Goal: Obtain resource: Download file/media

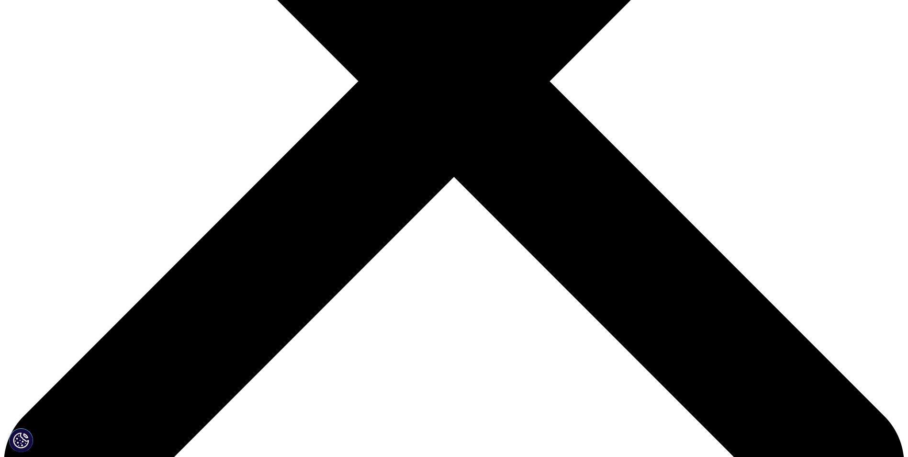
scroll to position [105, 565]
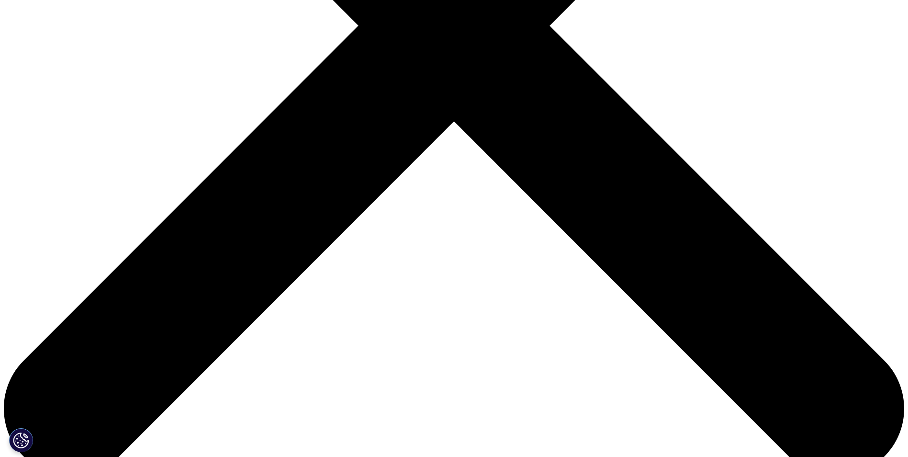
scroll to position [331, 0]
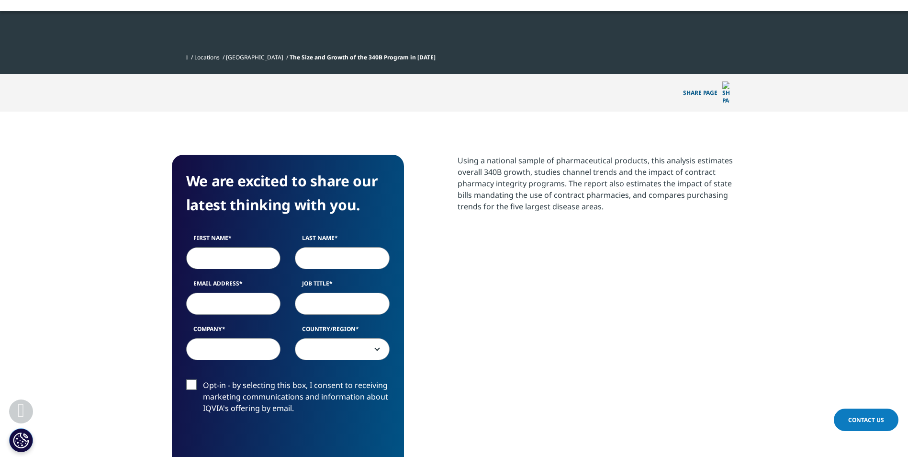
click at [232, 247] on input "First Name" at bounding box center [233, 258] width 95 height 22
type input "[PERSON_NAME]"
type input "n"
type input "[PERSON_NAME]"
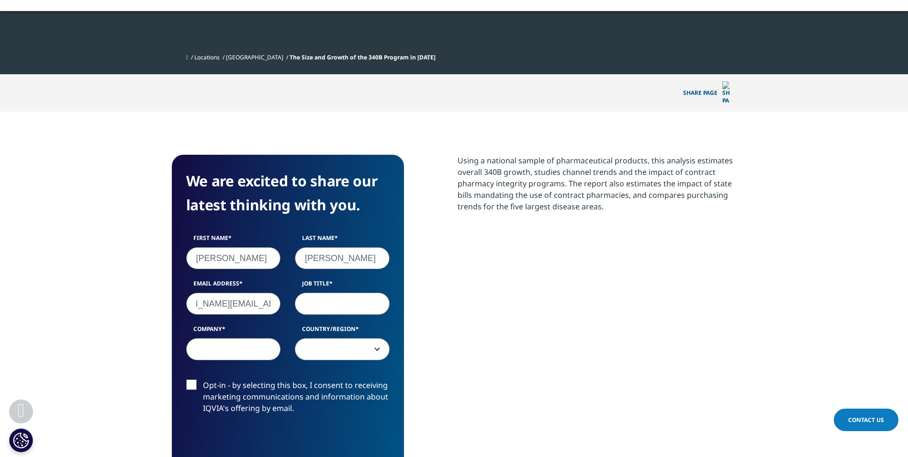
type input "[PERSON_NAME][EMAIL_ADDRESS][PERSON_NAME][DOMAIN_NAME]"
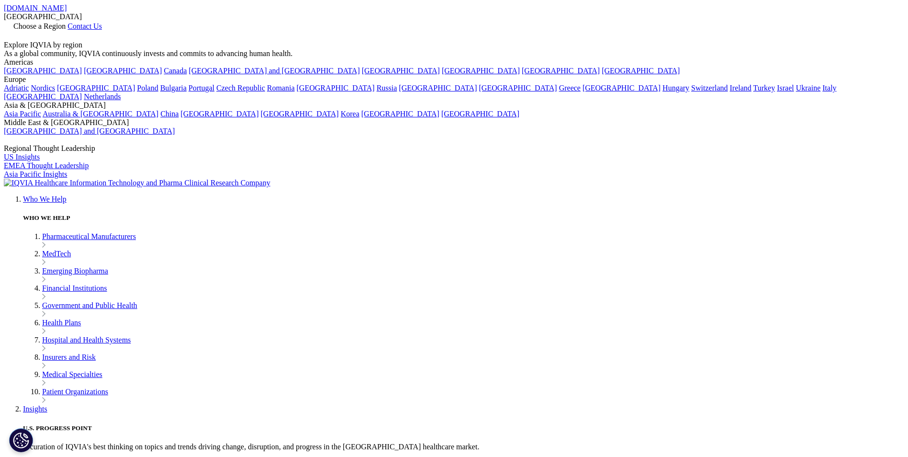
scroll to position [371, 565]
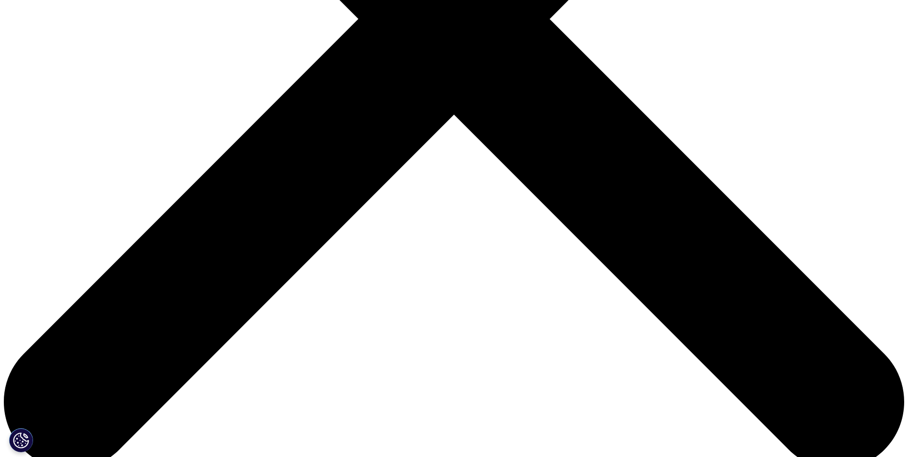
scroll to position [431, 0]
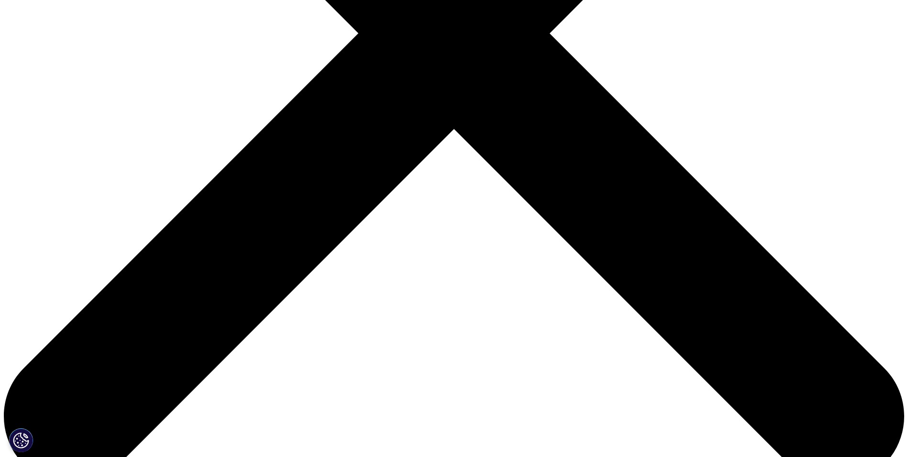
drag, startPoint x: 255, startPoint y: 153, endPoint x: 254, endPoint y: 162, distance: 9.2
type input "Corey"
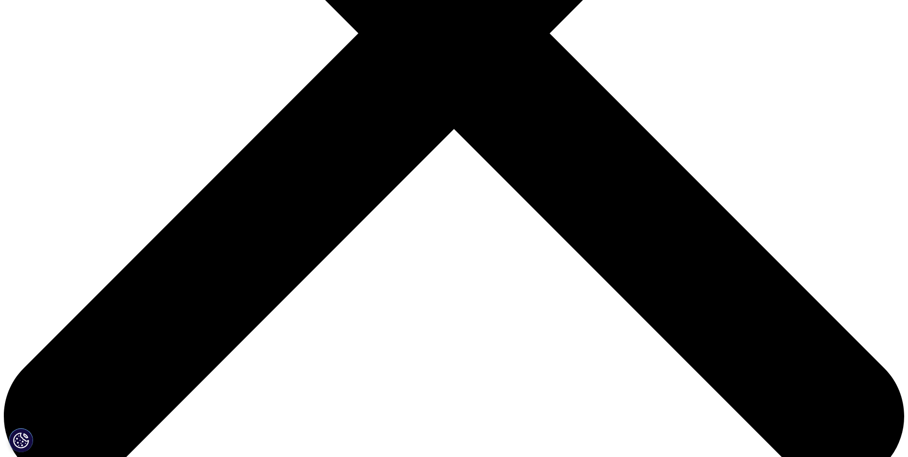
scroll to position [371, 565]
type input "Ensslin"
type input "[PERSON_NAME][EMAIL_ADDRESS][PERSON_NAME][DOMAIN_NAME]"
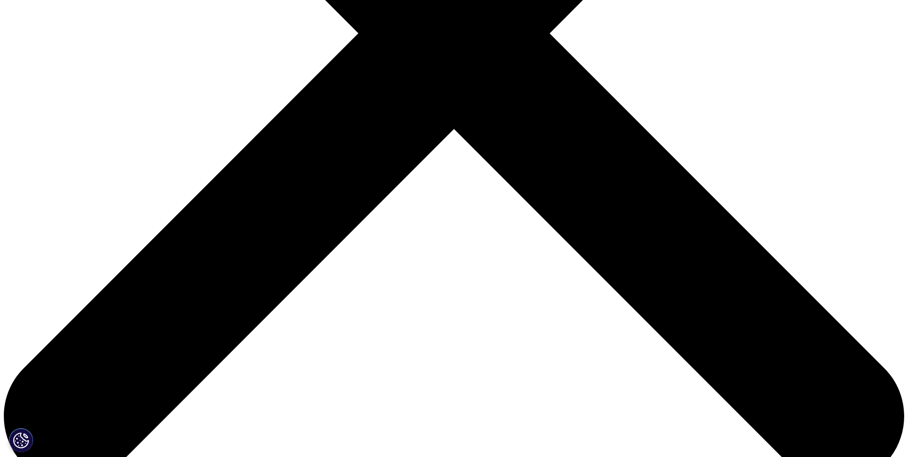
type input "D"
type input "Advisor"
type input "WH"
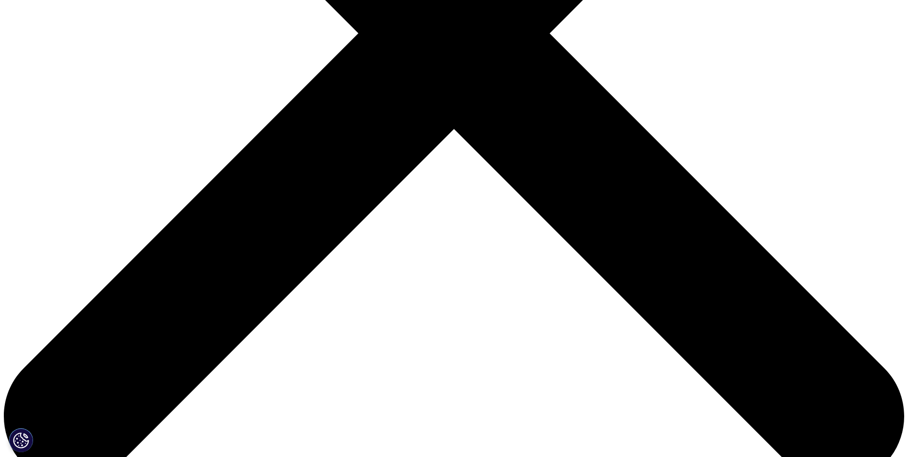
select select "[GEOGRAPHIC_DATA]"
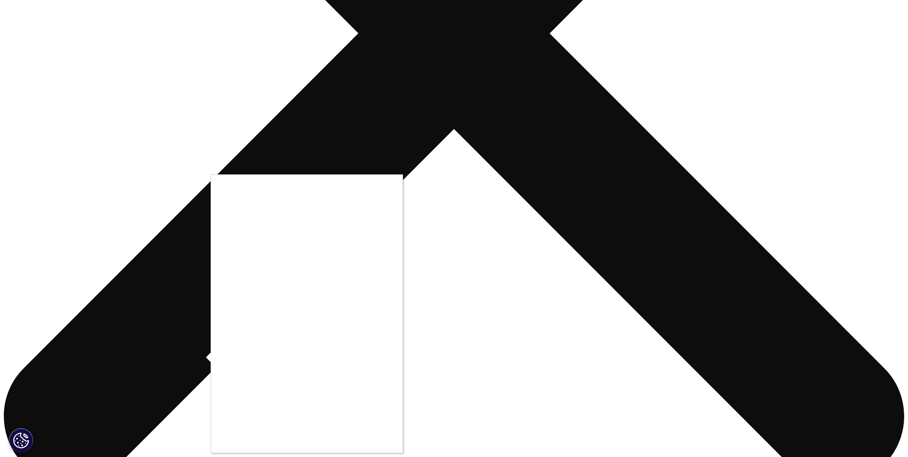
click at [196, 354] on div at bounding box center [454, 228] width 908 height 457
click at [191, 280] on div at bounding box center [454, 228] width 908 height 457
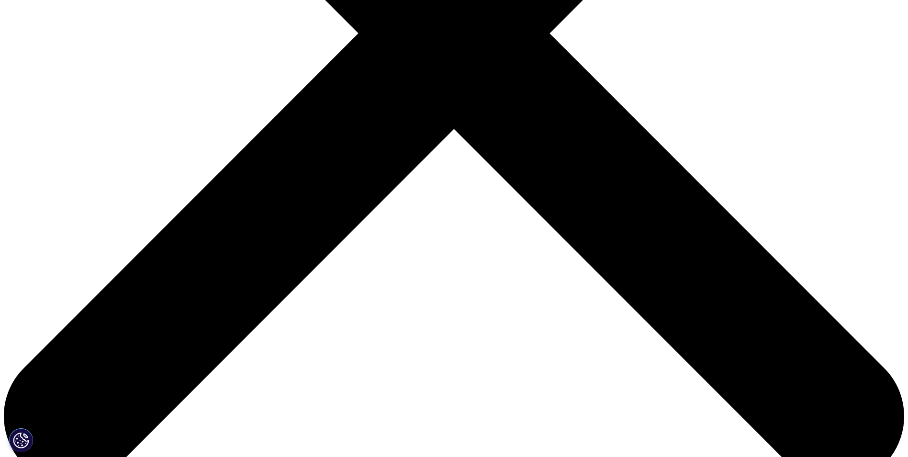
click at [191, 290] on div at bounding box center [454, 228] width 908 height 457
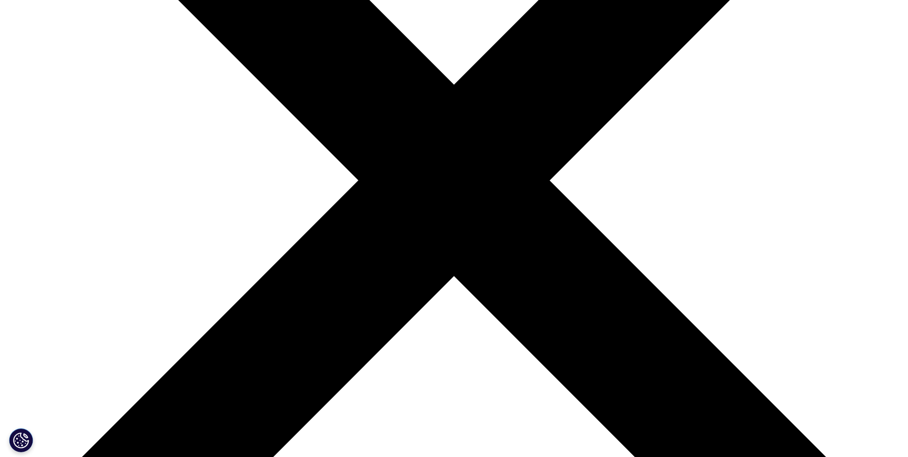
scroll to position [175, 0]
